Goal: Task Accomplishment & Management: Use online tool/utility

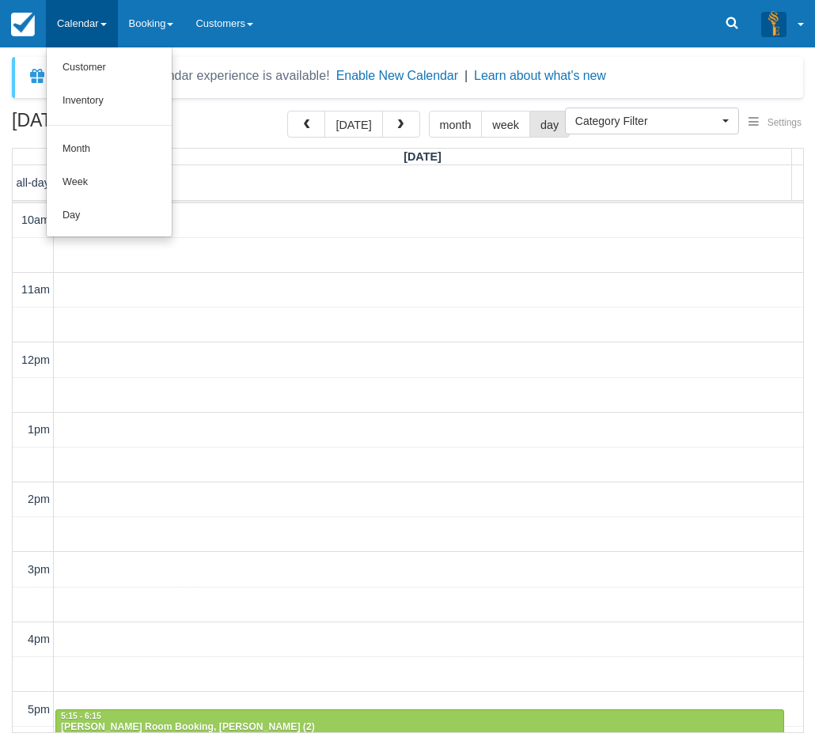
select select
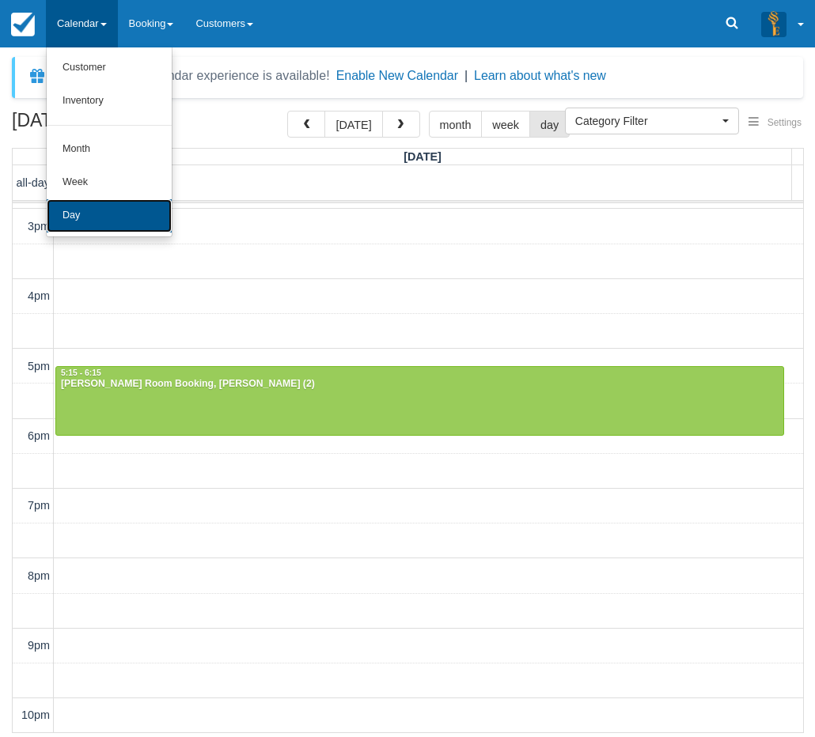
click at [109, 214] on link "Day" at bounding box center [109, 215] width 125 height 33
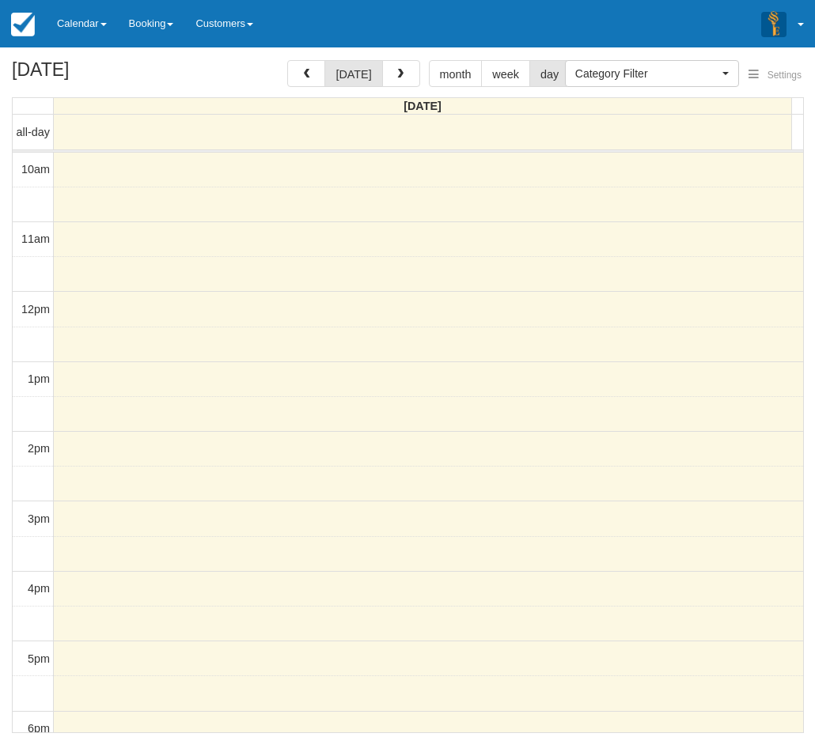
select select
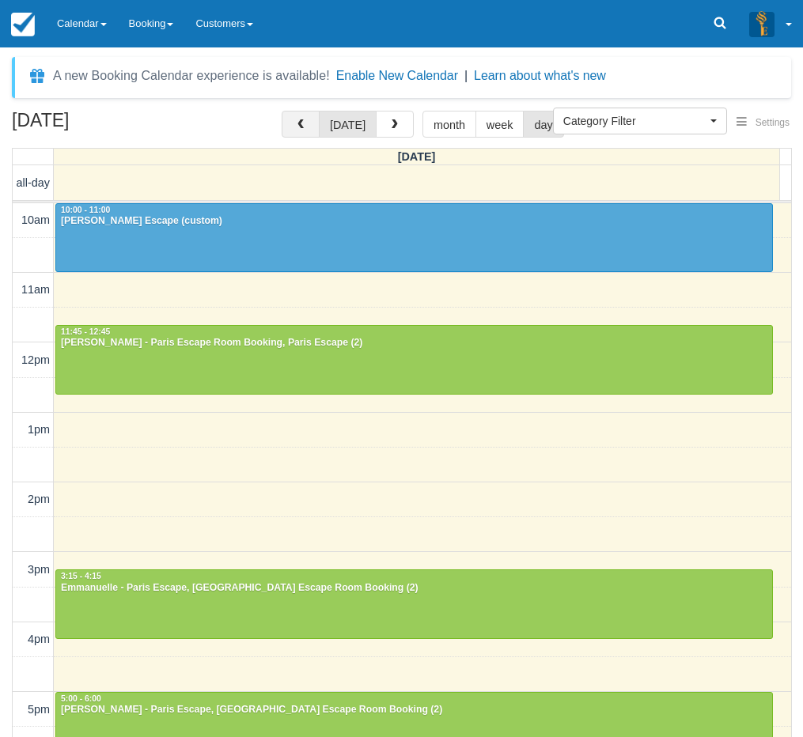
click at [306, 127] on span "button" at bounding box center [300, 124] width 11 height 11
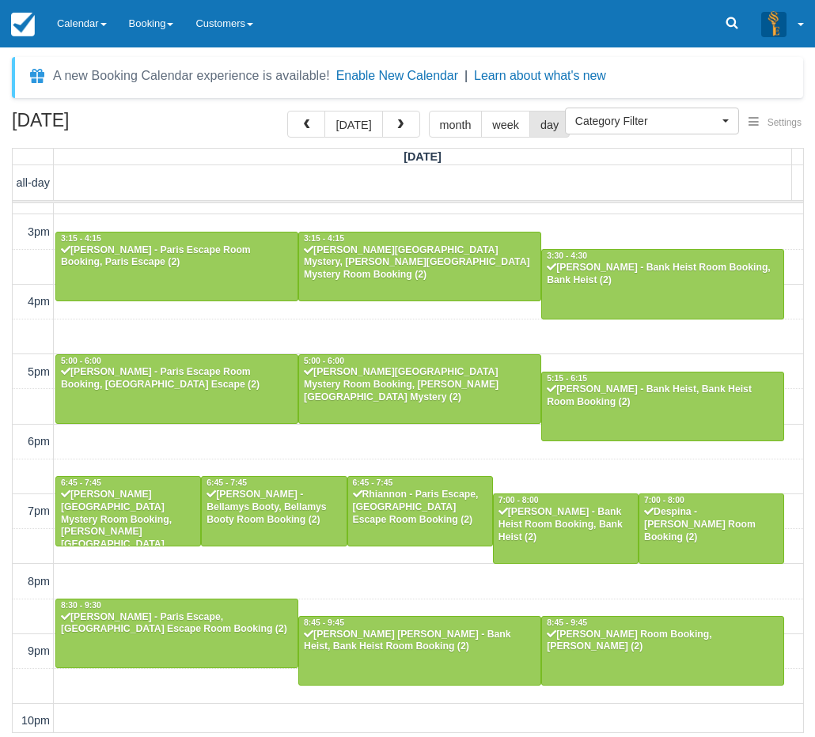
scroll to position [343, 0]
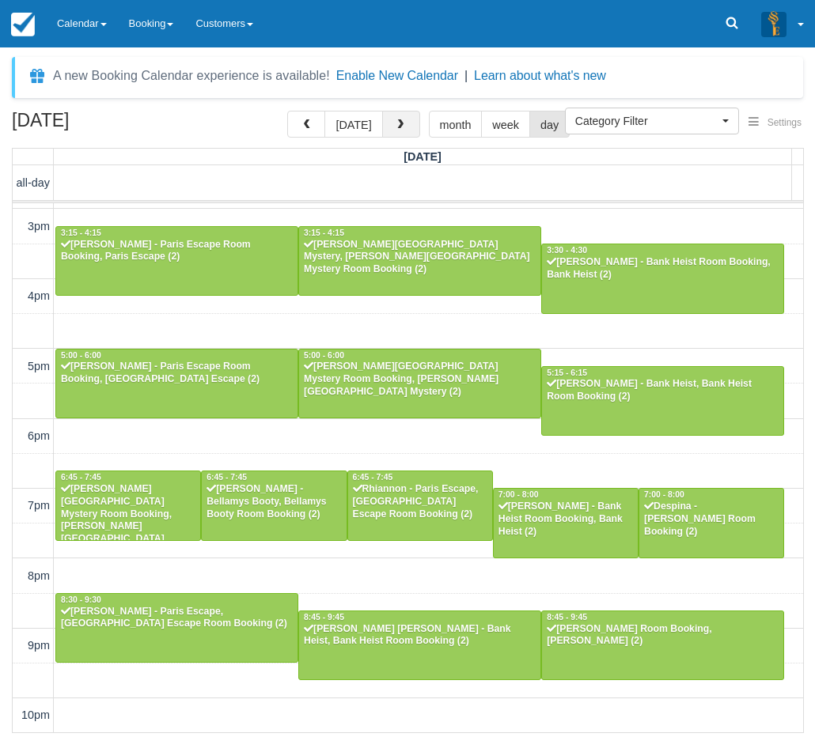
click at [395, 122] on span "button" at bounding box center [400, 124] width 11 height 11
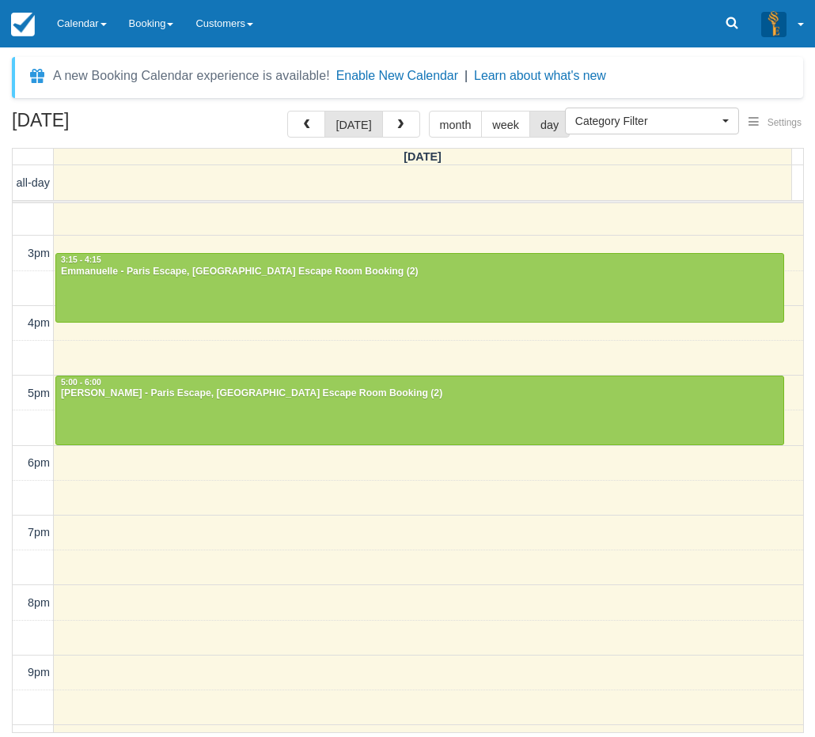
scroll to position [343, 0]
